Goal: Task Accomplishment & Management: Use online tool/utility

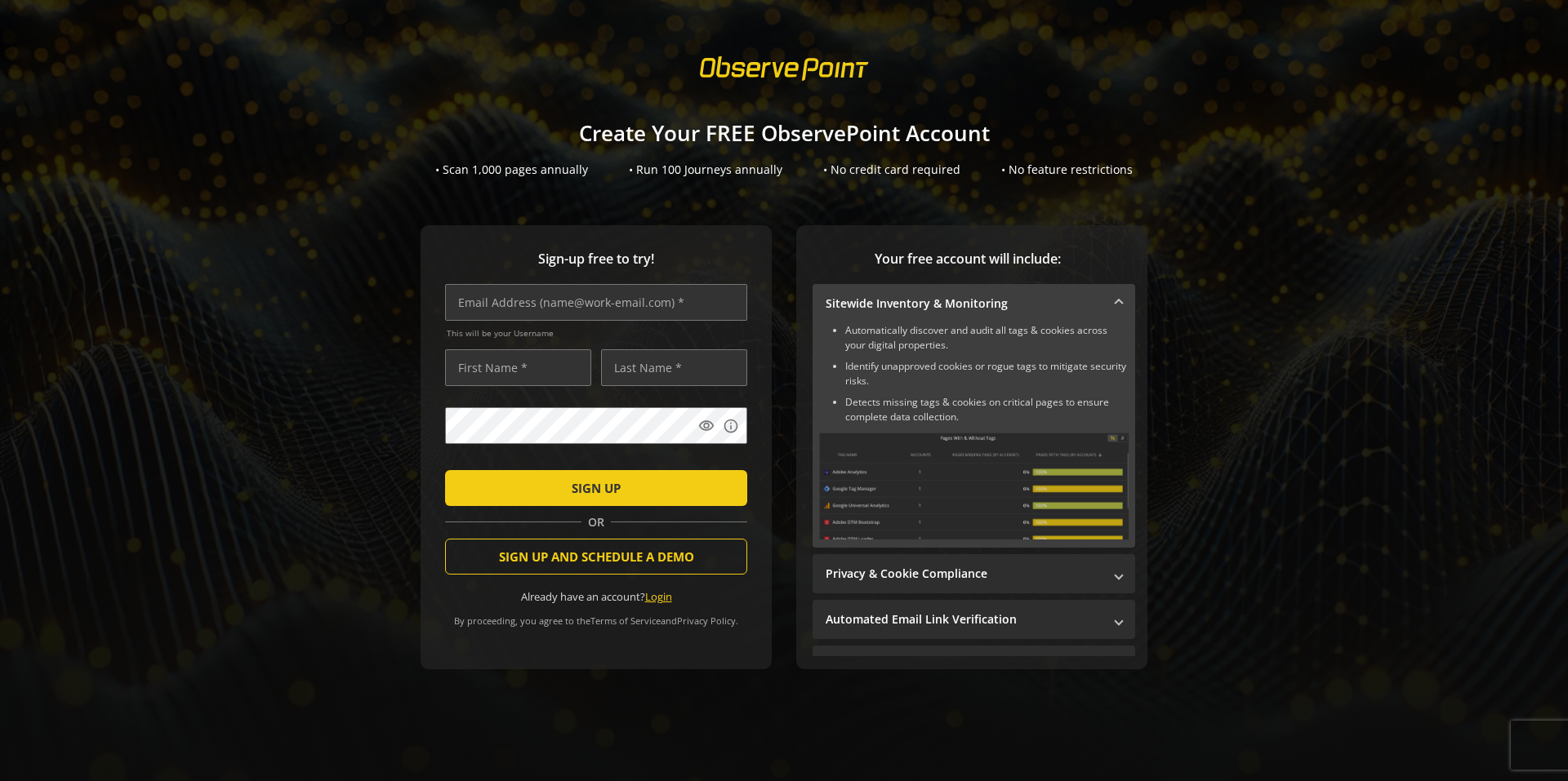
click at [664, 597] on link "Login" at bounding box center [659, 596] width 27 height 14
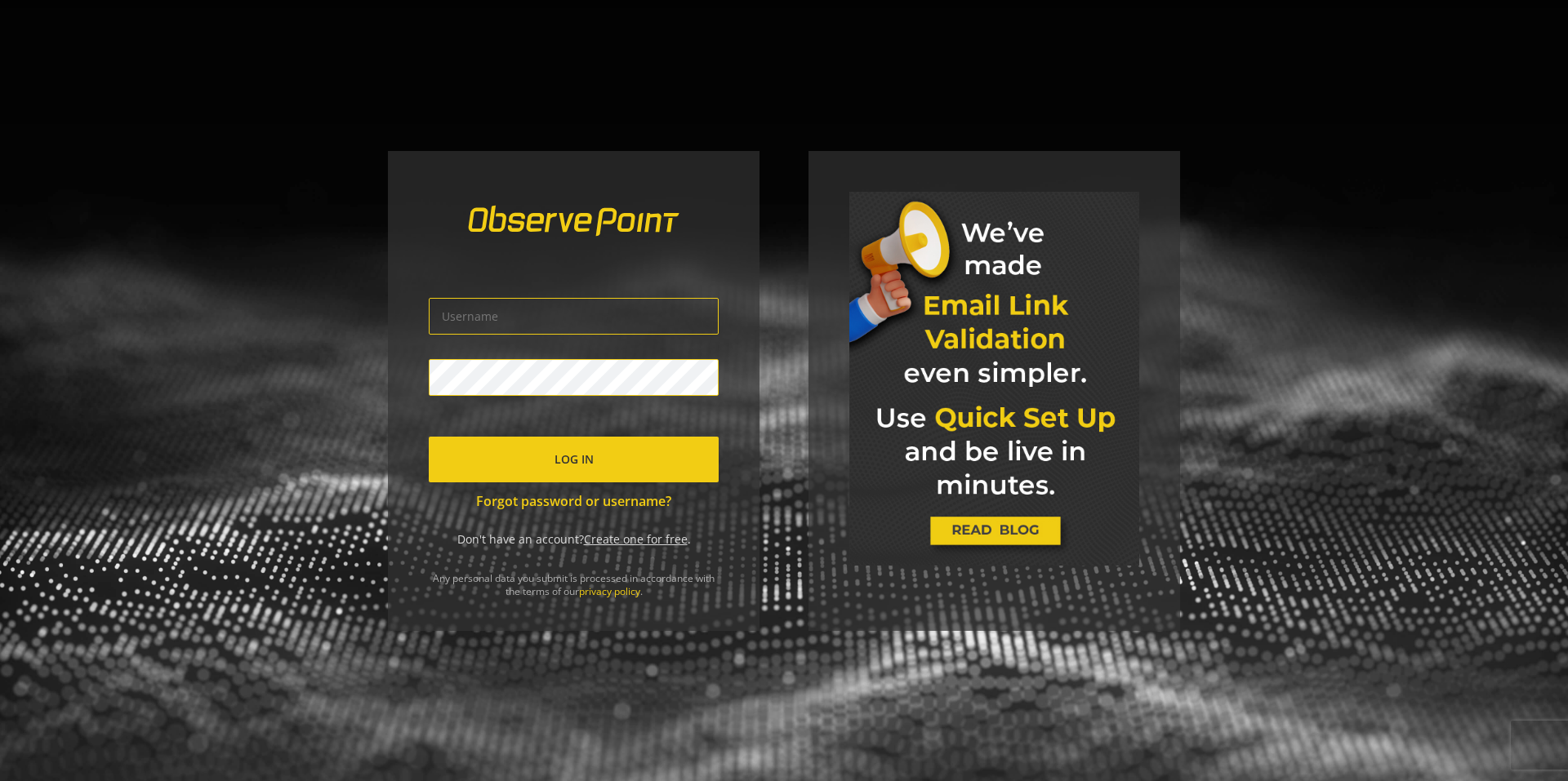
click at [534, 327] on input "text" at bounding box center [574, 317] width 290 height 37
type input "[EMAIL_ADDRESS][DOMAIN_NAME]"
click at [595, 453] on span "submit" at bounding box center [574, 459] width 290 height 40
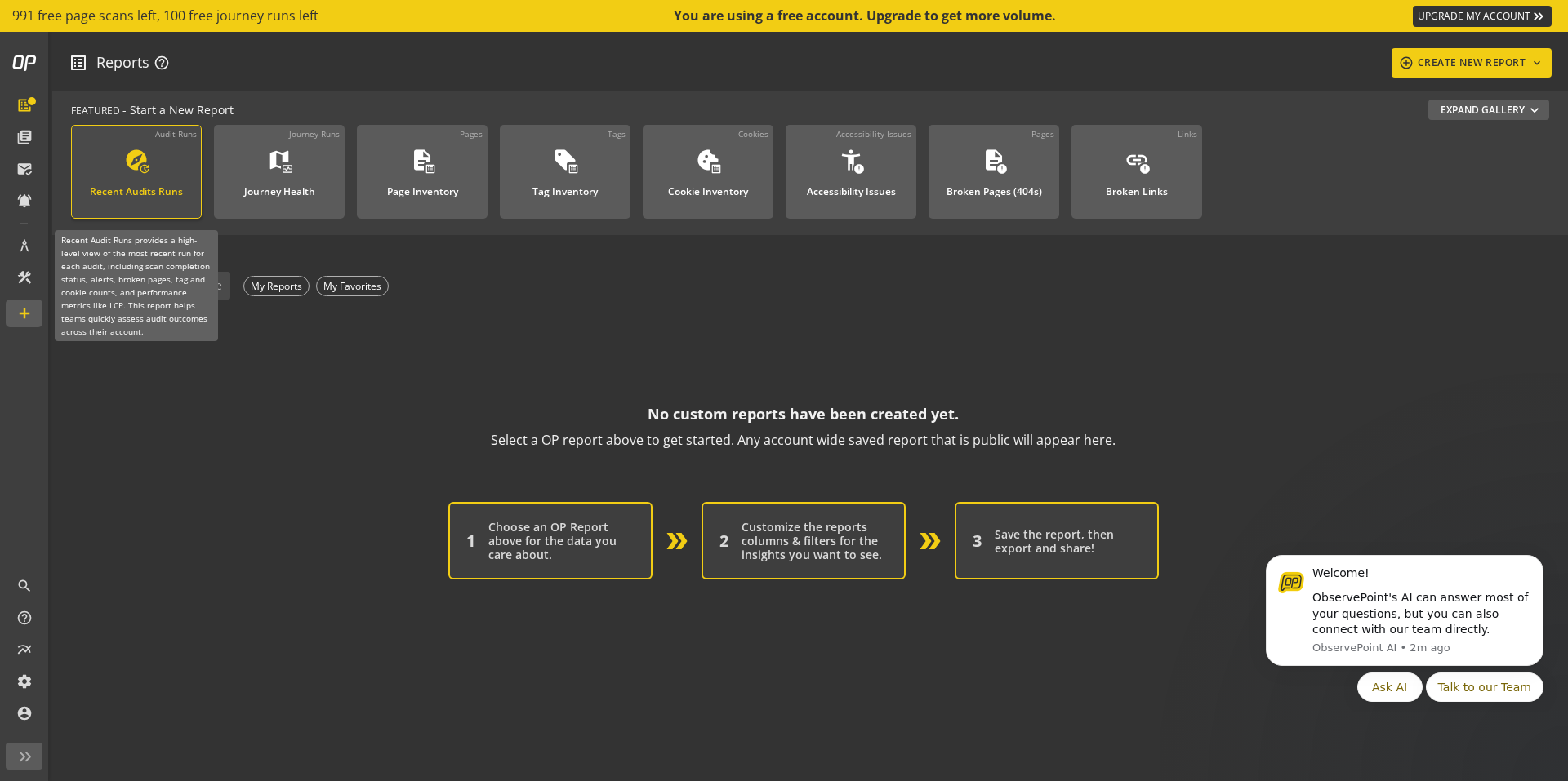
click at [125, 174] on div "explore update" at bounding box center [136, 162] width 24 height 29
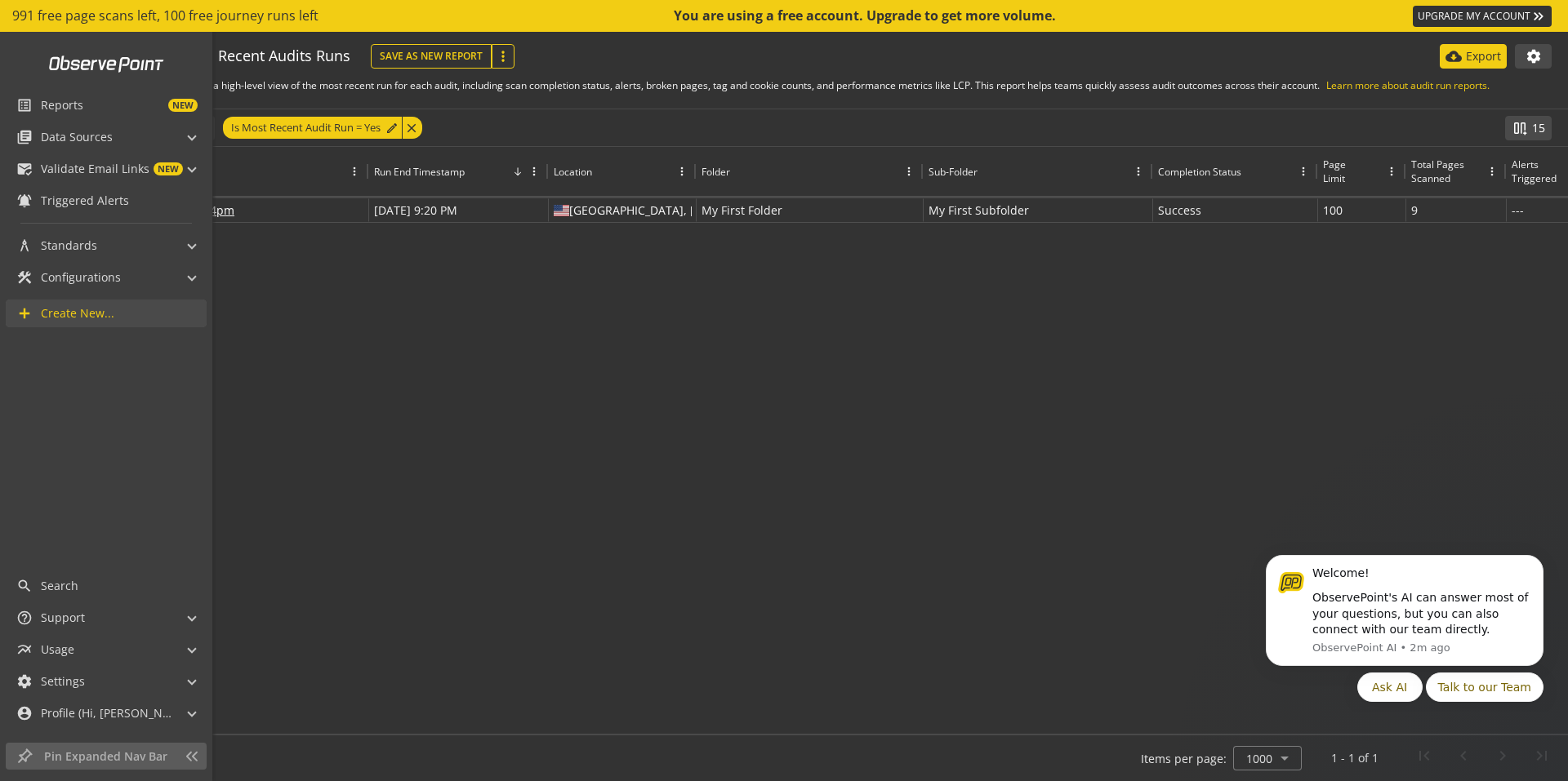
click at [57, 317] on span "Create New..." at bounding box center [77, 313] width 73 height 16
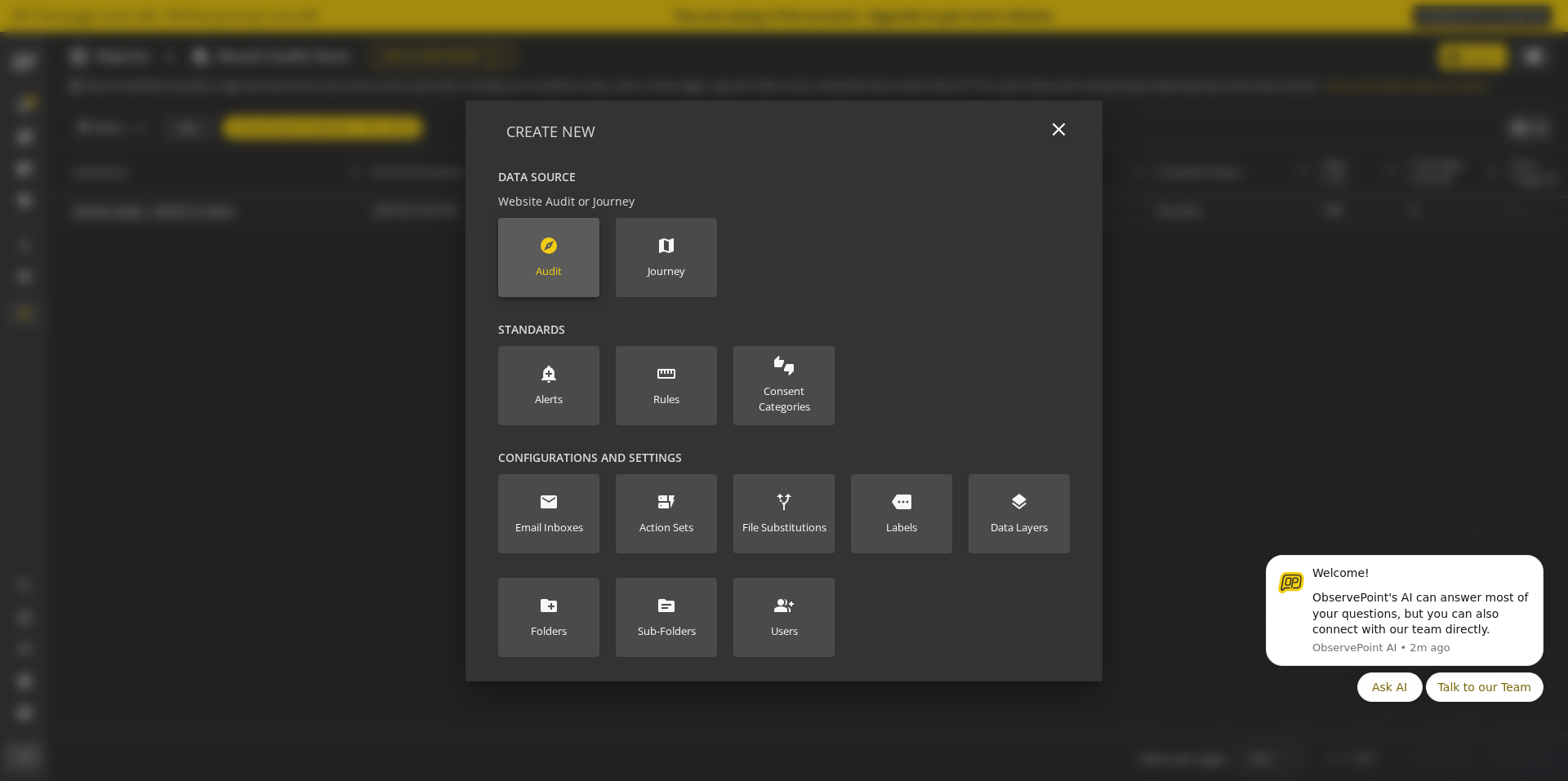
click at [559, 251] on div "explore Audit" at bounding box center [549, 257] width 26 height 43
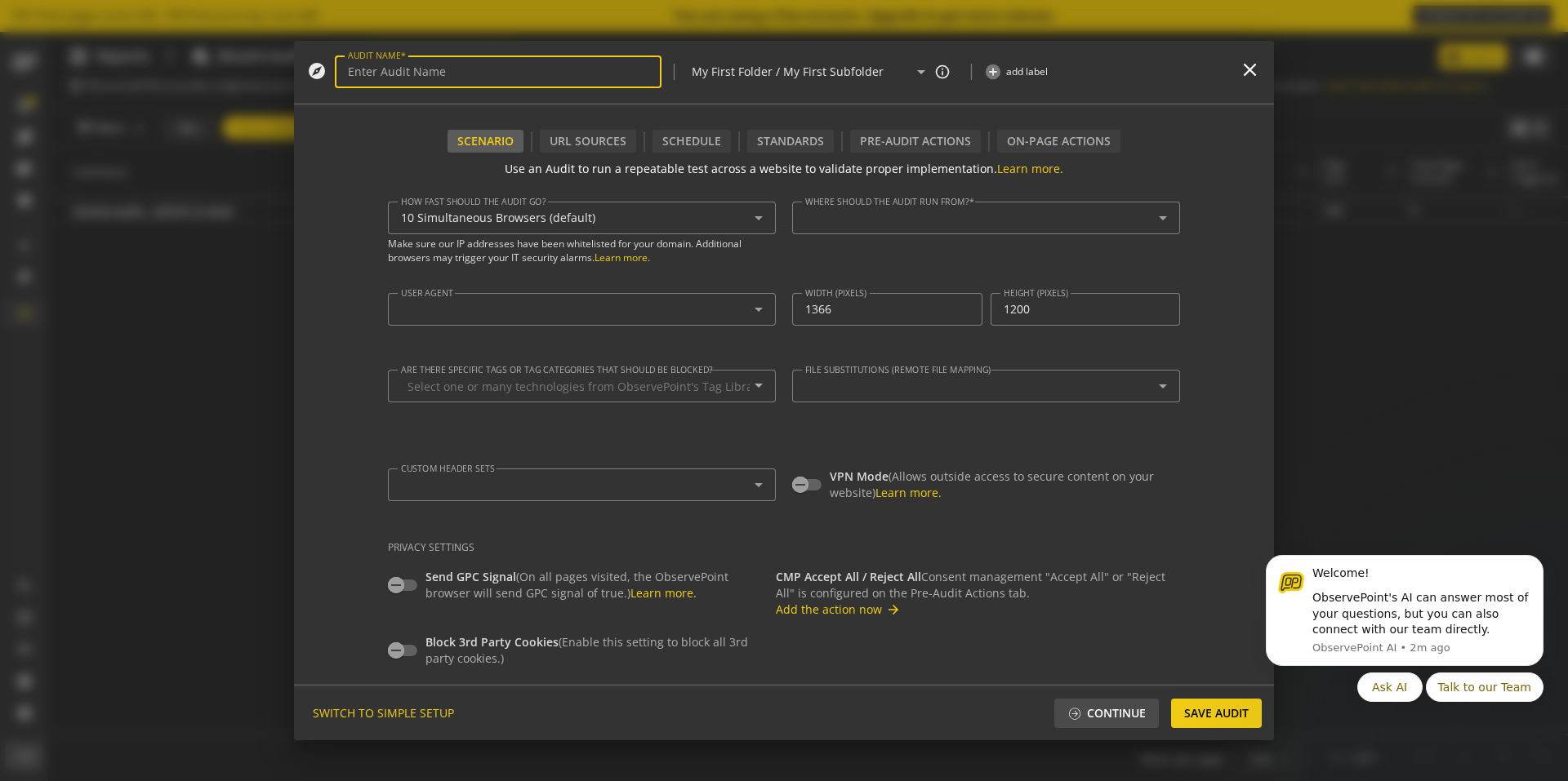
type textarea "[EMAIL_ADDRESS][DOMAIN_NAME]"
click at [1250, 68] on mat-icon "close" at bounding box center [1250, 70] width 22 height 22
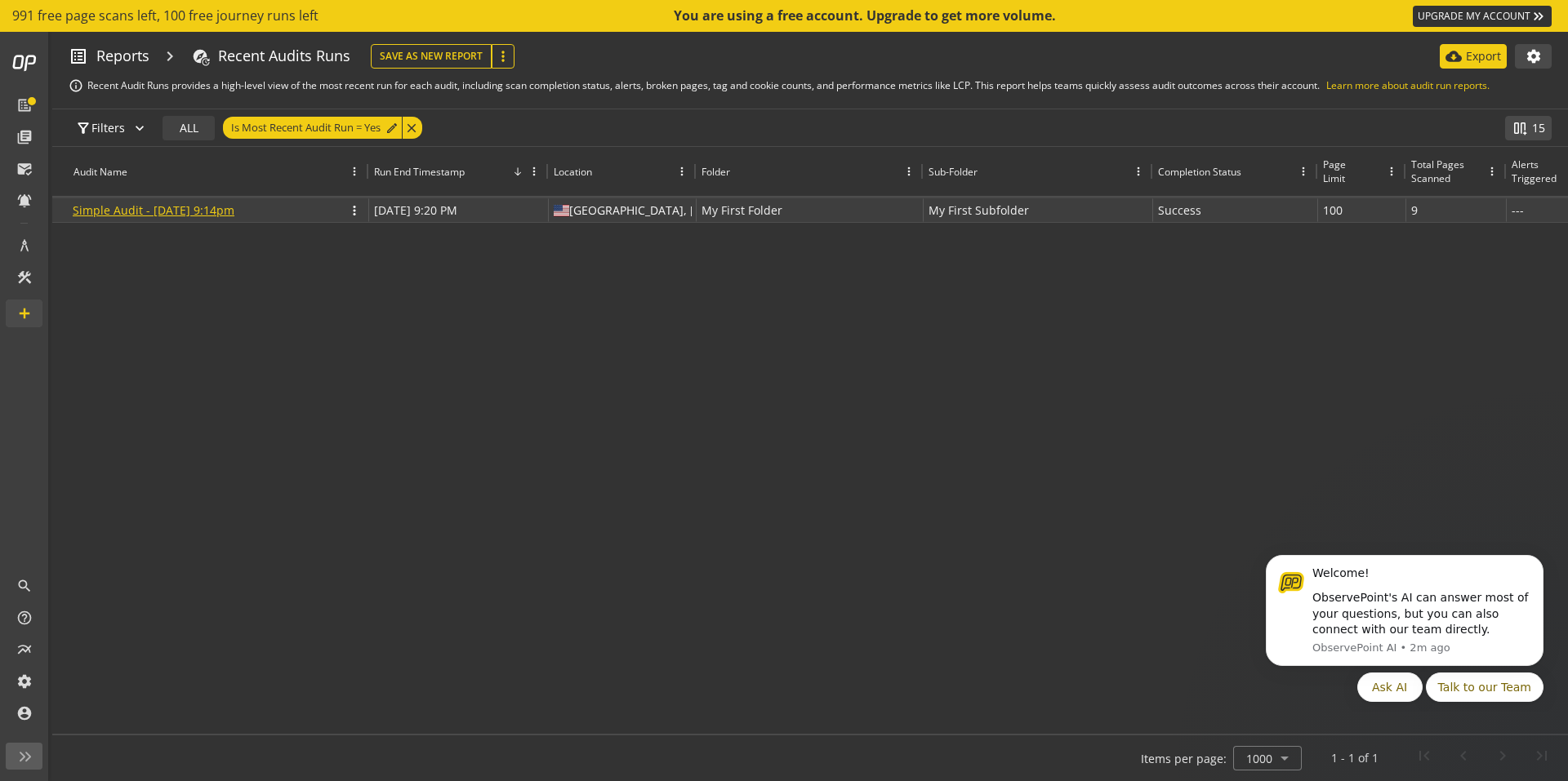
click at [225, 214] on link "Simple Audit - [DATE] 9:14pm" at bounding box center [153, 210] width 162 height 15
